Goal: Transaction & Acquisition: Book appointment/travel/reservation

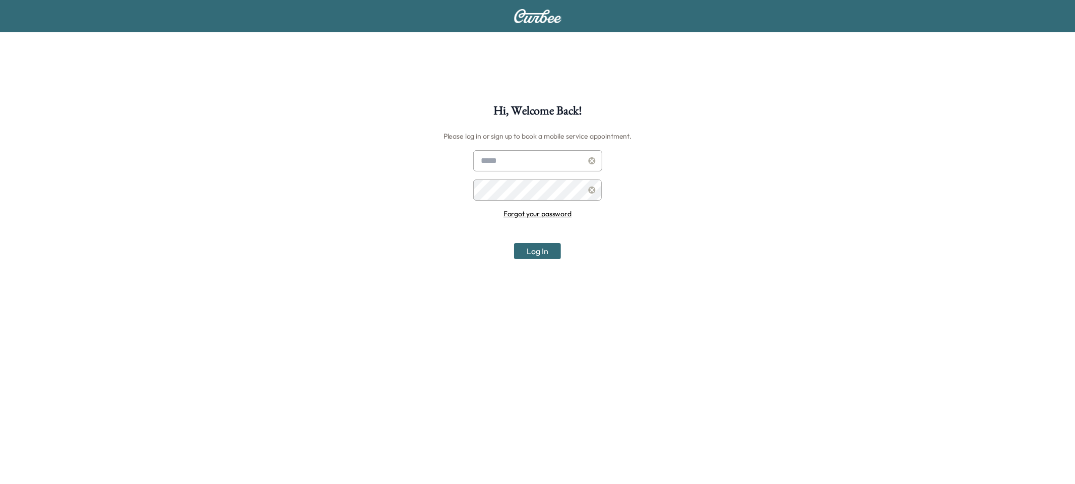
type input "**********"
click at [560, 159] on input "**********" at bounding box center [537, 160] width 129 height 21
click at [597, 161] on div at bounding box center [592, 161] width 12 height 12
click at [591, 161] on icon at bounding box center [592, 160] width 8 height 7
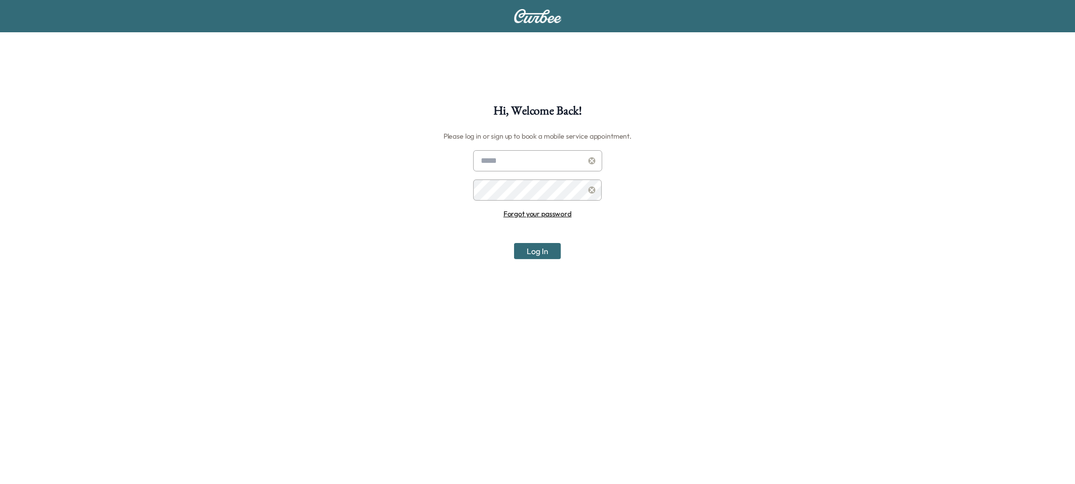
click at [543, 161] on input "text" at bounding box center [537, 160] width 129 height 21
type input "**********"
click at [535, 248] on button "Log In" at bounding box center [537, 251] width 47 height 16
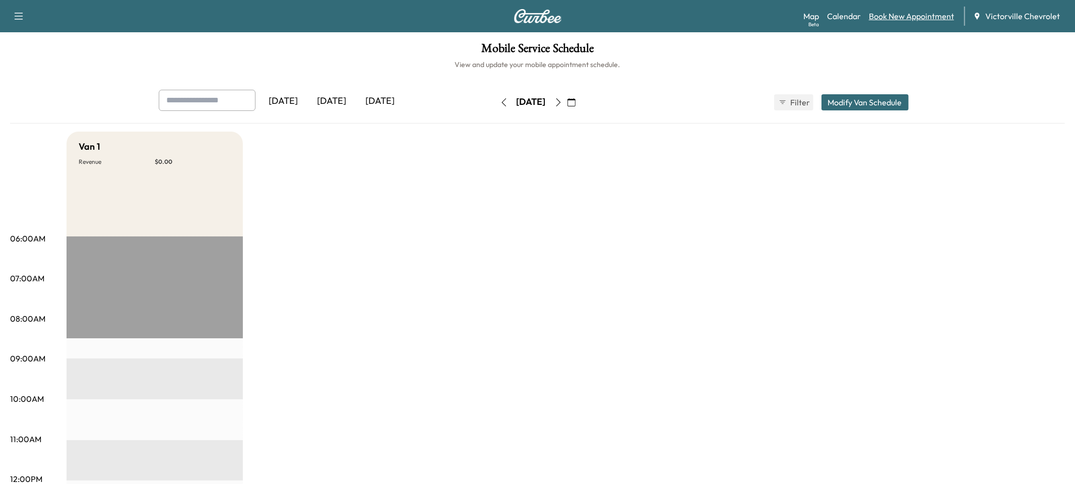
click at [929, 19] on link "Book New Appointment" at bounding box center [911, 16] width 85 height 12
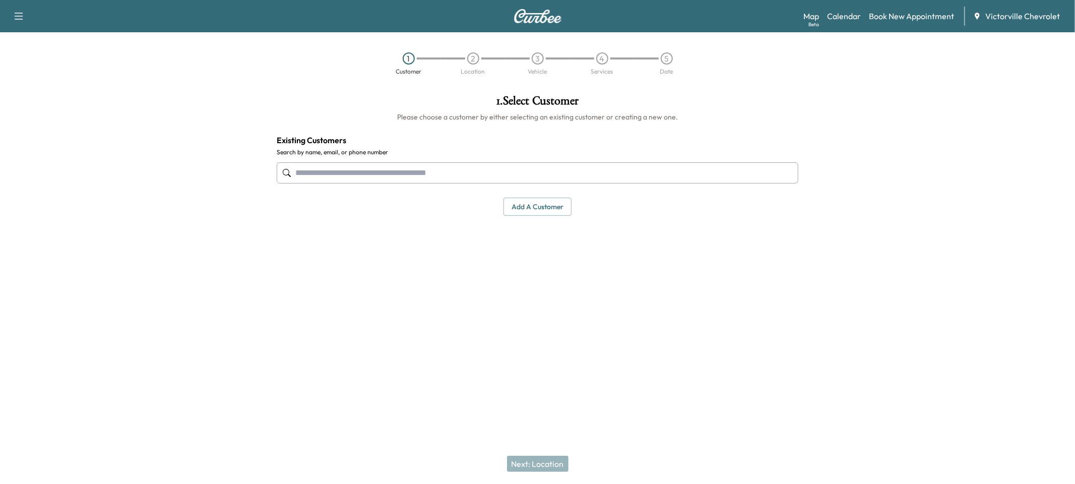
click at [488, 173] on input "text" at bounding box center [538, 172] width 522 height 21
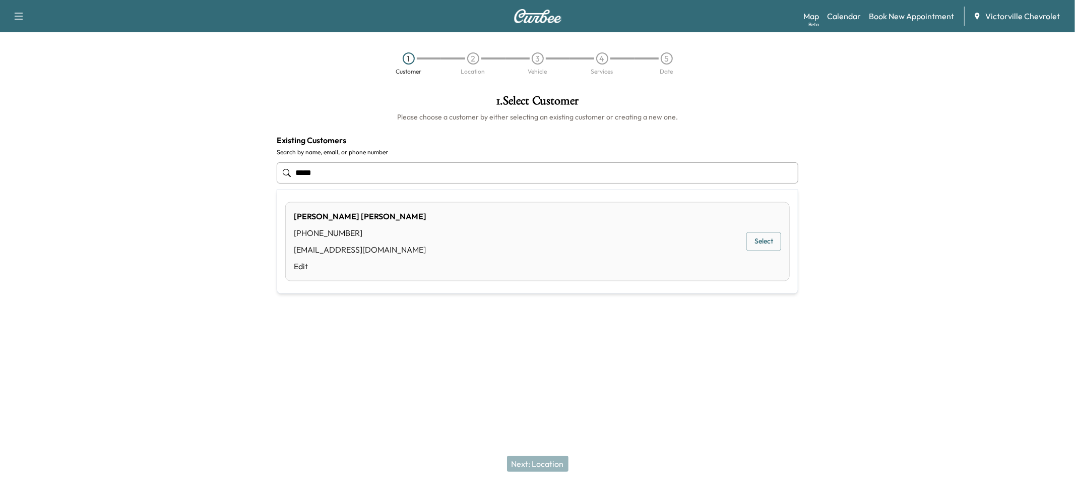
click at [761, 246] on button "Select" at bounding box center [764, 241] width 35 height 19
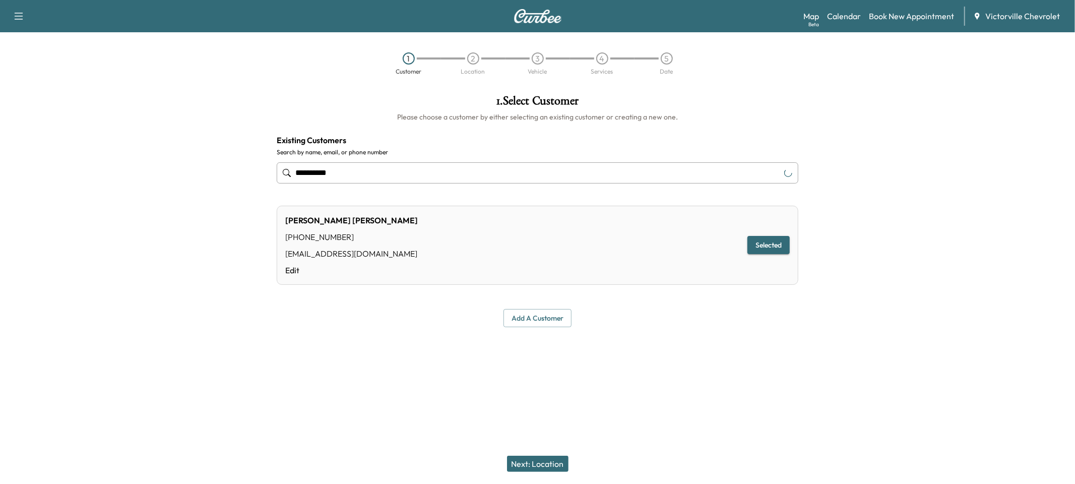
type input "**********"
click at [526, 468] on button "Next: Location" at bounding box center [538, 464] width 62 height 16
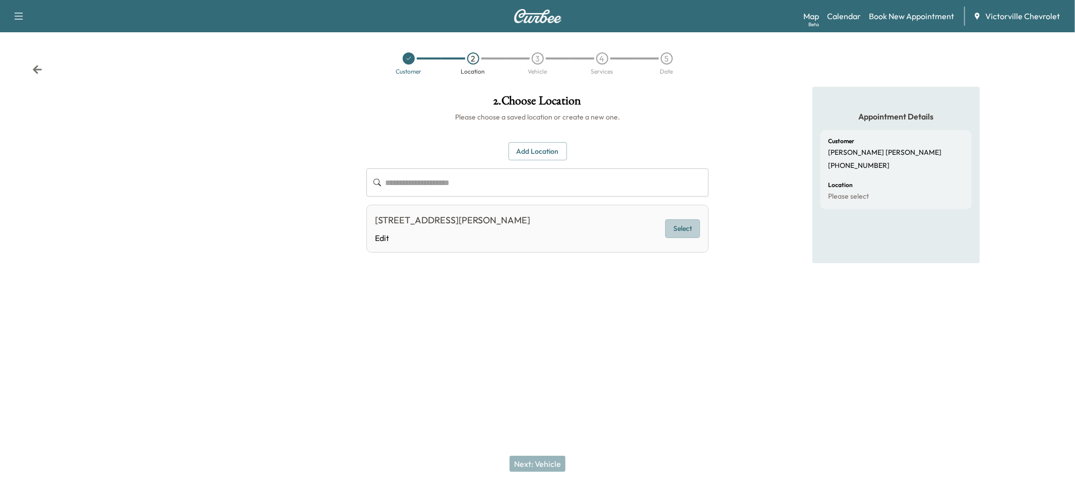
click at [694, 233] on button "Select" at bounding box center [682, 228] width 35 height 19
click at [534, 467] on button "Next: Vehicle" at bounding box center [538, 464] width 56 height 16
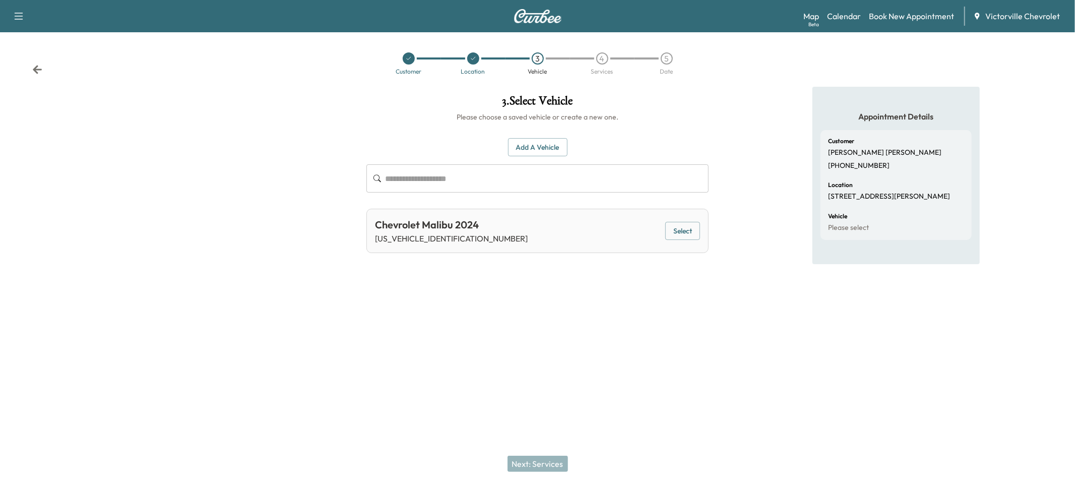
click at [699, 224] on button "Select" at bounding box center [682, 231] width 35 height 19
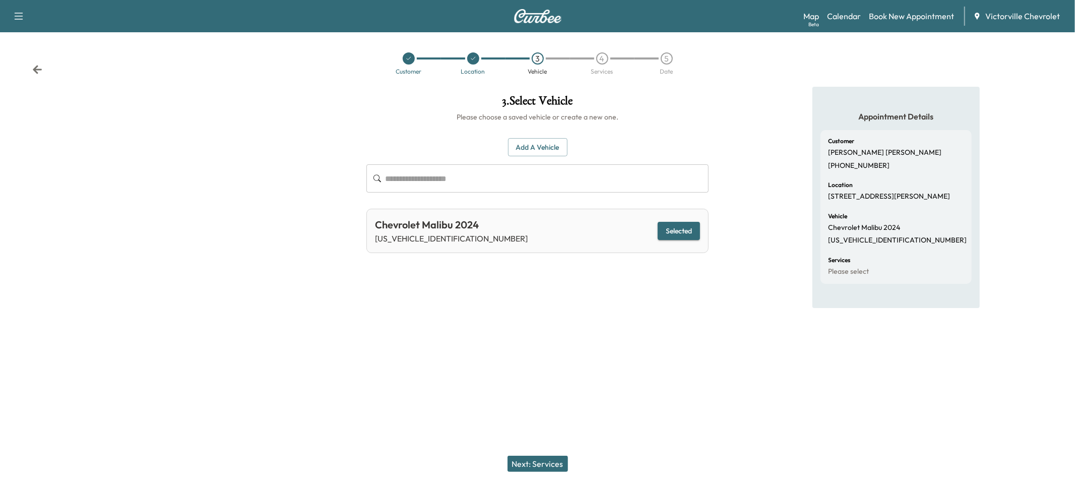
click at [529, 468] on button "Next: Services" at bounding box center [538, 464] width 60 height 16
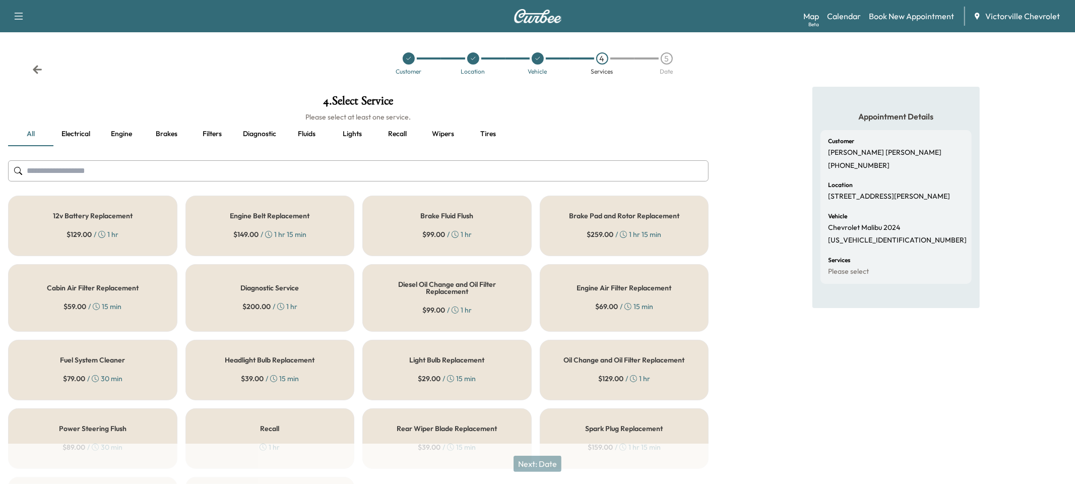
click at [241, 241] on div "Engine Belt Replacement $ 149.00 / 1 hr 15 min" at bounding box center [270, 226] width 169 height 60
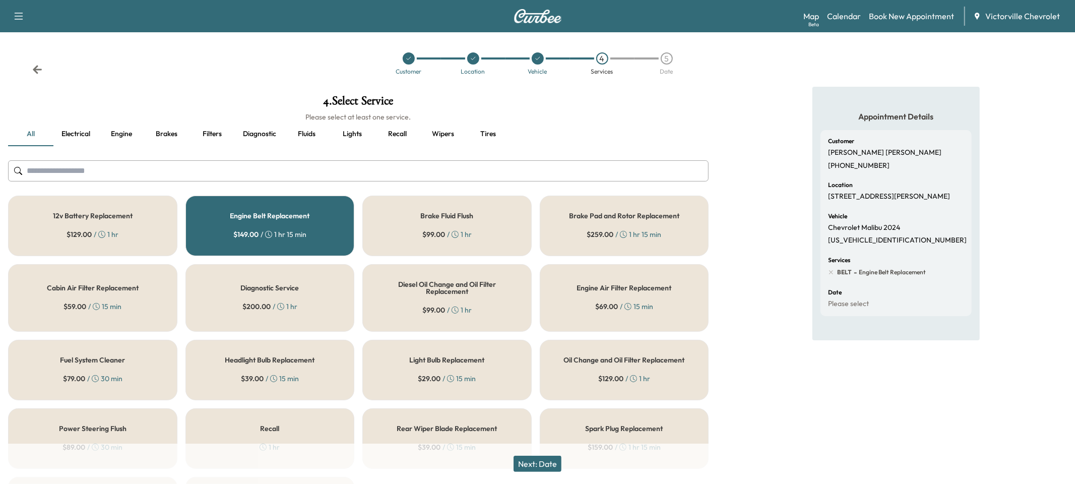
click at [241, 241] on div "Engine Belt Replacement $ 149.00 / 1 hr 15 min" at bounding box center [270, 226] width 169 height 60
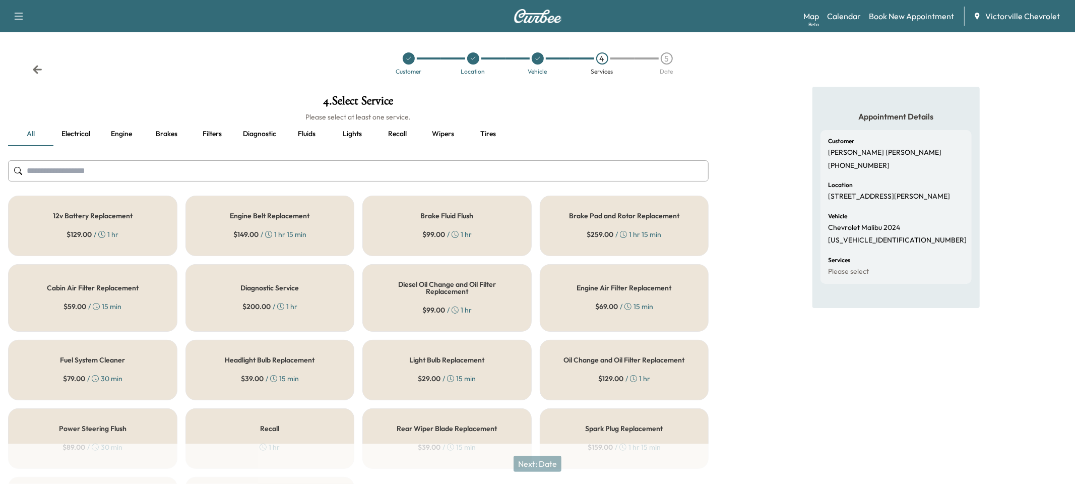
click at [212, 134] on button "Filters" at bounding box center [212, 134] width 45 height 24
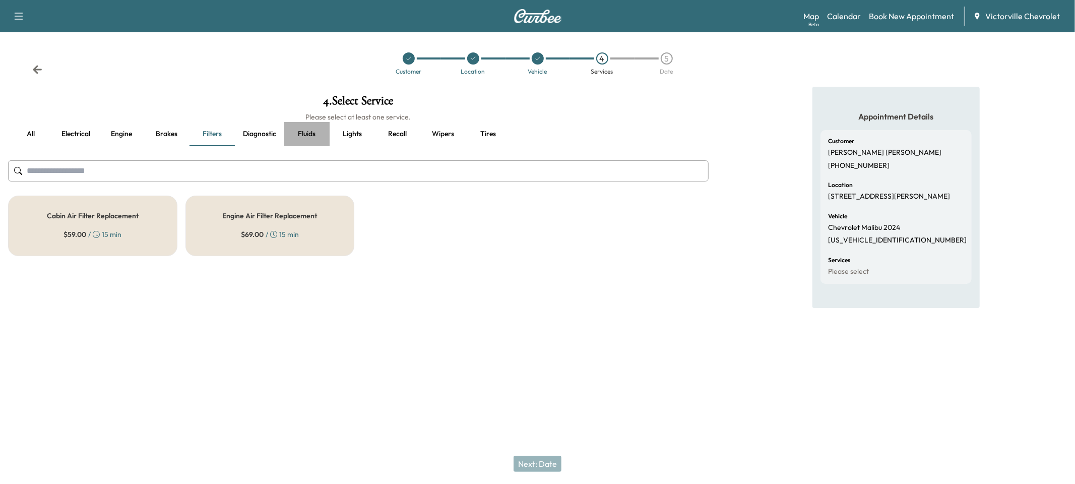
click at [302, 129] on button "Fluids" at bounding box center [306, 134] width 45 height 24
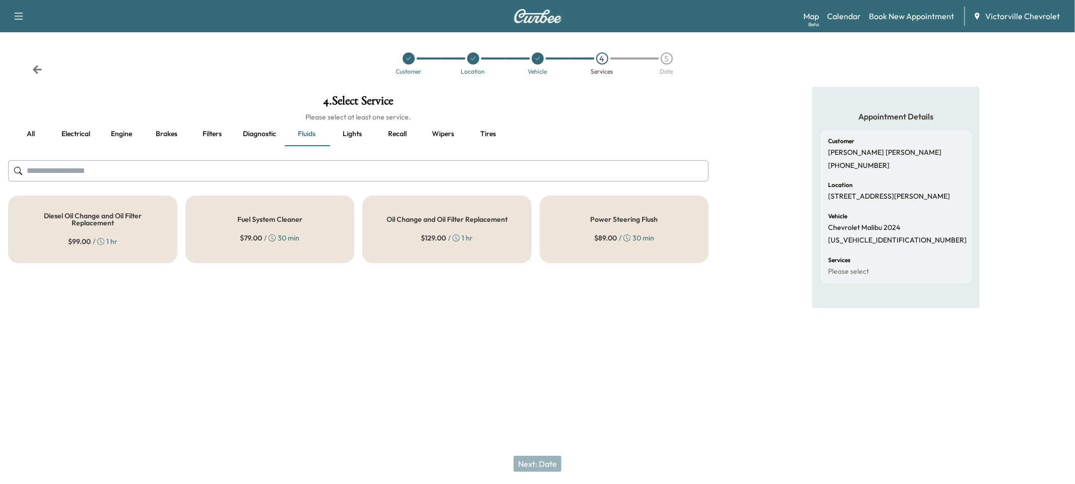
click at [396, 239] on div "Oil Change and Oil Filter Replacement $ 129.00 / 1 hr" at bounding box center [446, 230] width 169 height 68
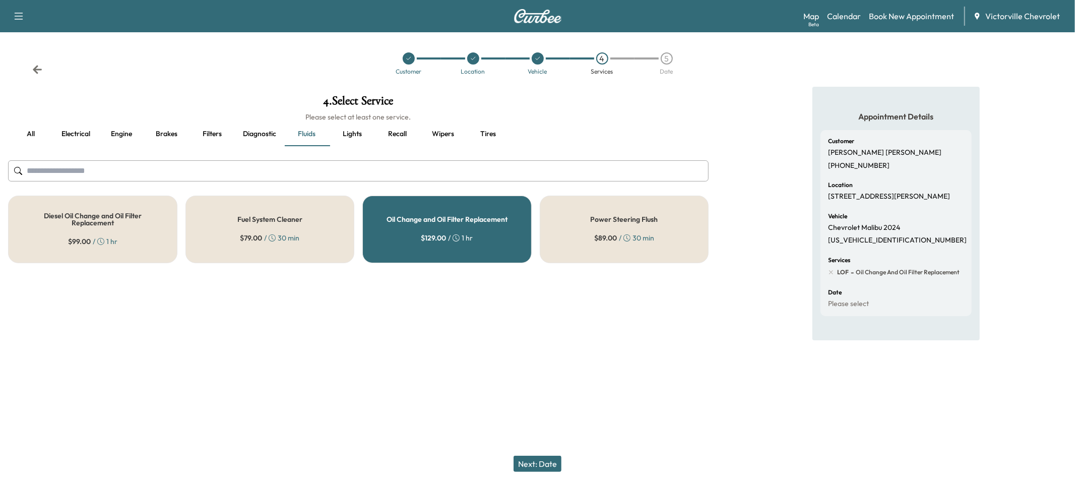
click at [535, 461] on button "Next: Date" at bounding box center [538, 464] width 48 height 16
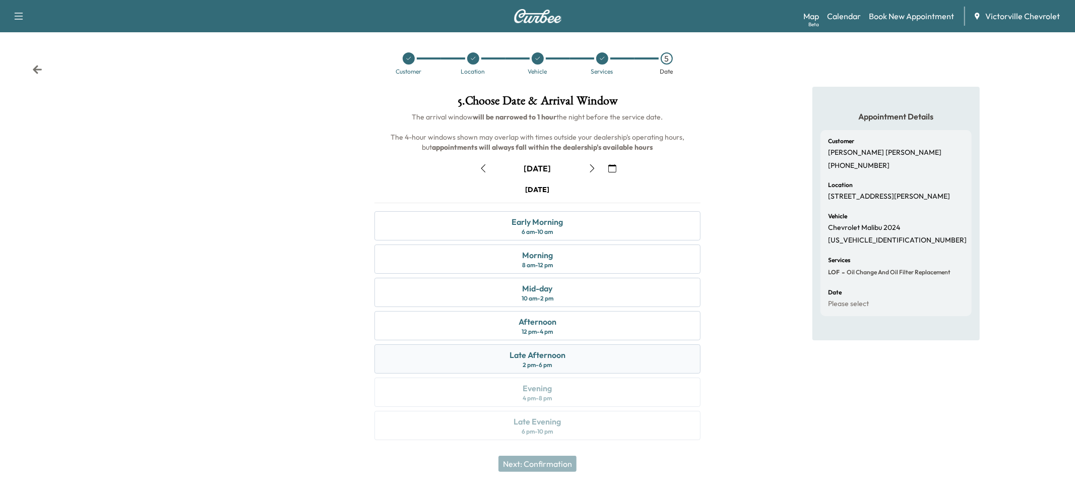
click at [453, 355] on div "Late Afternoon 2 pm - 6 pm" at bounding box center [538, 358] width 326 height 29
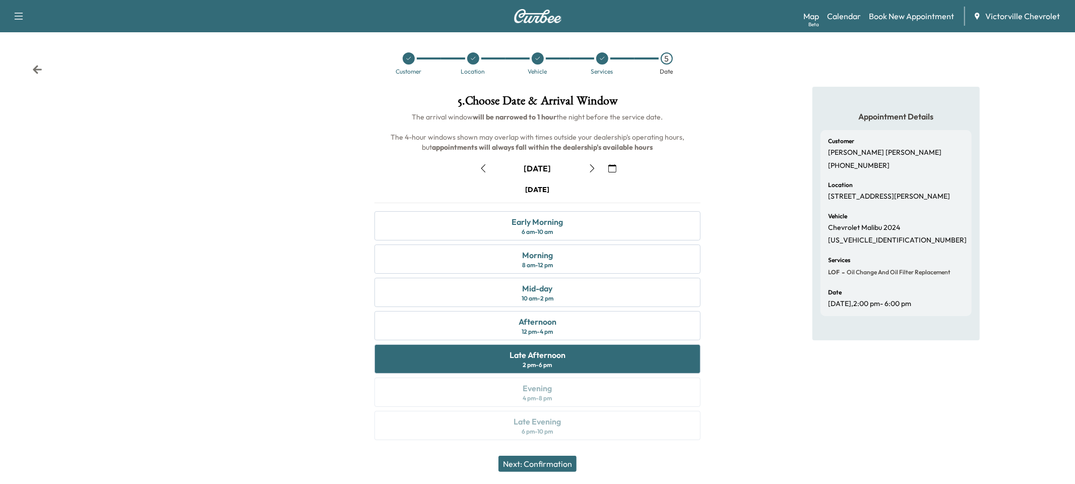
click at [515, 456] on button "Next: Confirmation" at bounding box center [538, 464] width 78 height 16
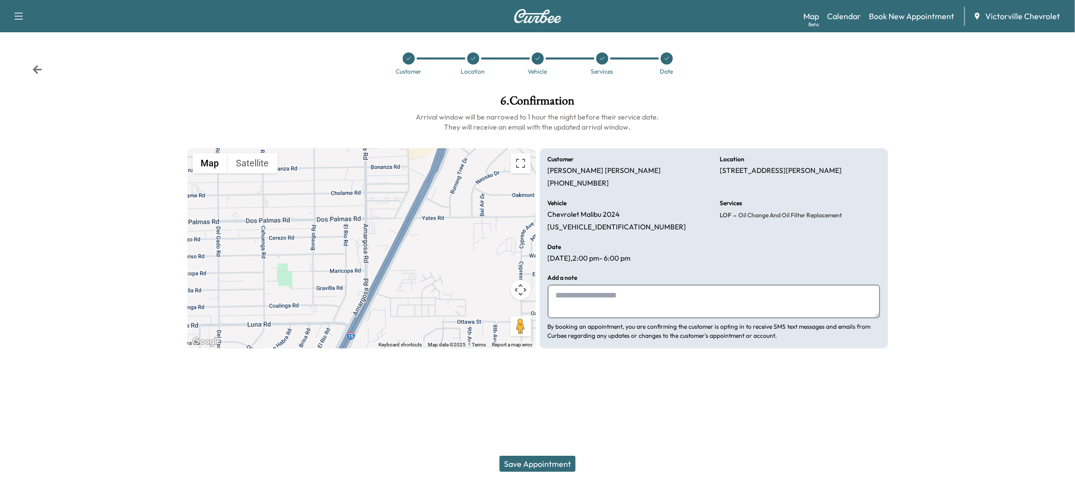
click at [601, 53] on div at bounding box center [602, 58] width 12 height 12
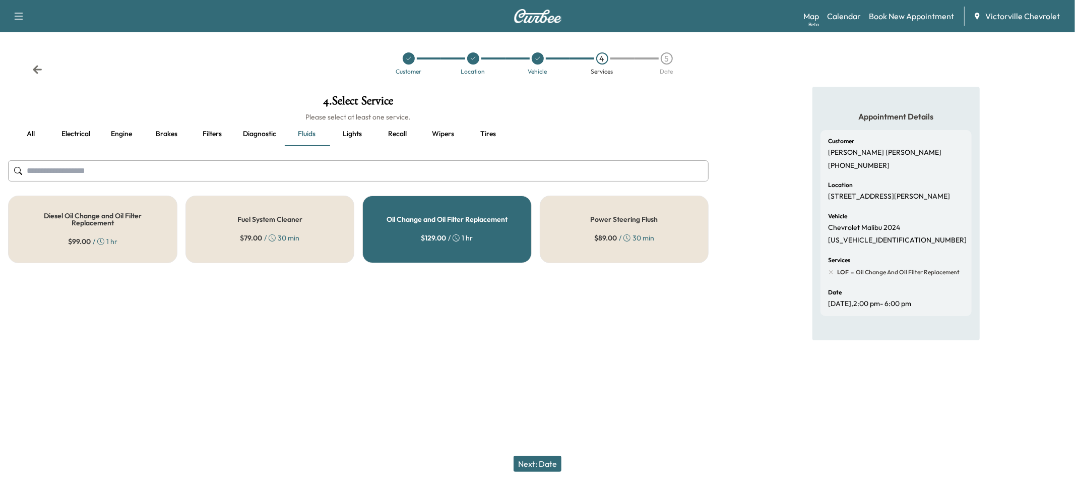
drag, startPoint x: 655, startPoint y: 61, endPoint x: 663, endPoint y: 62, distance: 8.1
click at [659, 62] on div "5" at bounding box center [667, 58] width 65 height 12
click at [663, 62] on div "5" at bounding box center [667, 58] width 12 height 12
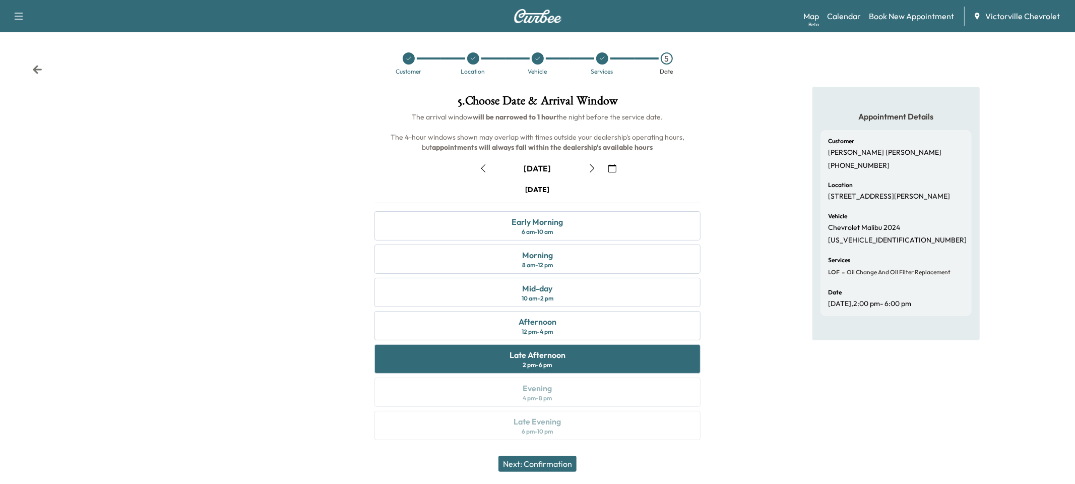
click at [482, 171] on icon "button" at bounding box center [483, 168] width 8 height 8
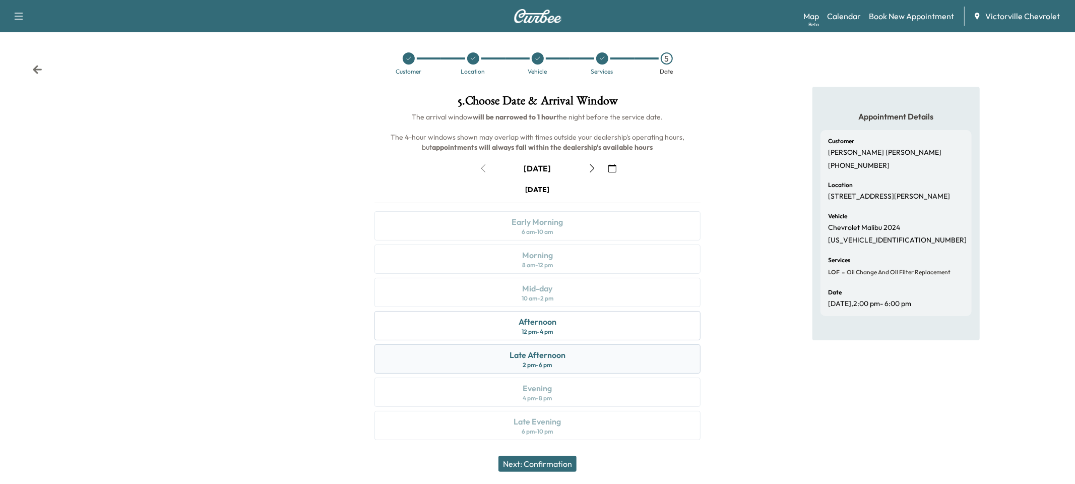
drag, startPoint x: 521, startPoint y: 358, endPoint x: 530, endPoint y: 422, distance: 64.7
click at [521, 358] on div "Late Afternoon" at bounding box center [538, 355] width 56 height 12
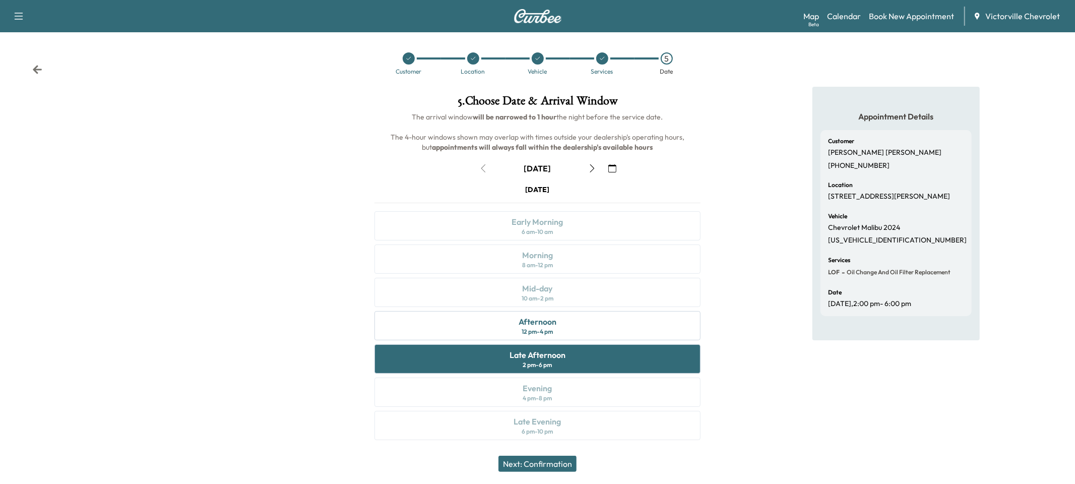
click at [530, 461] on button "Next: Confirmation" at bounding box center [538, 464] width 78 height 16
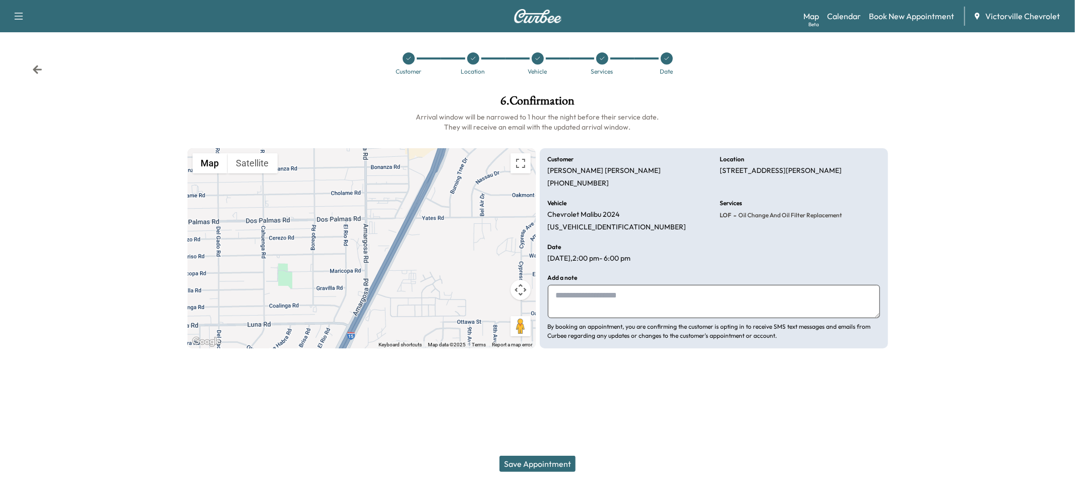
click at [541, 465] on button "Save Appointment" at bounding box center [538, 464] width 76 height 16
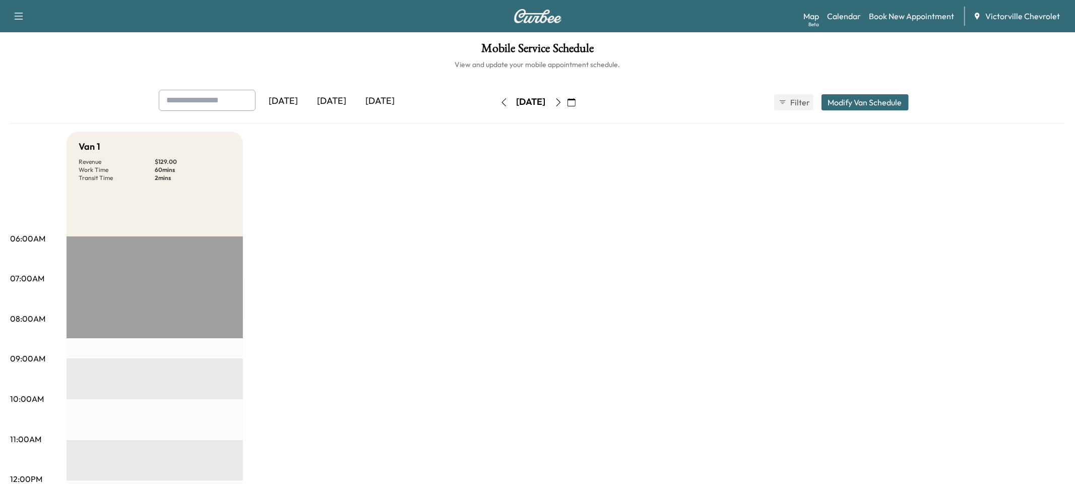
click at [995, 16] on span "Victorville Chevrolet" at bounding box center [1023, 16] width 75 height 12
drag, startPoint x: 26, startPoint y: 11, endPoint x: 21, endPoint y: 14, distance: 6.3
click at [26, 11] on button "button" at bounding box center [18, 16] width 21 height 16
click at [32, 50] on button "Log Out" at bounding box center [36, 57] width 38 height 16
